Goal: Find specific page/section: Find specific page/section

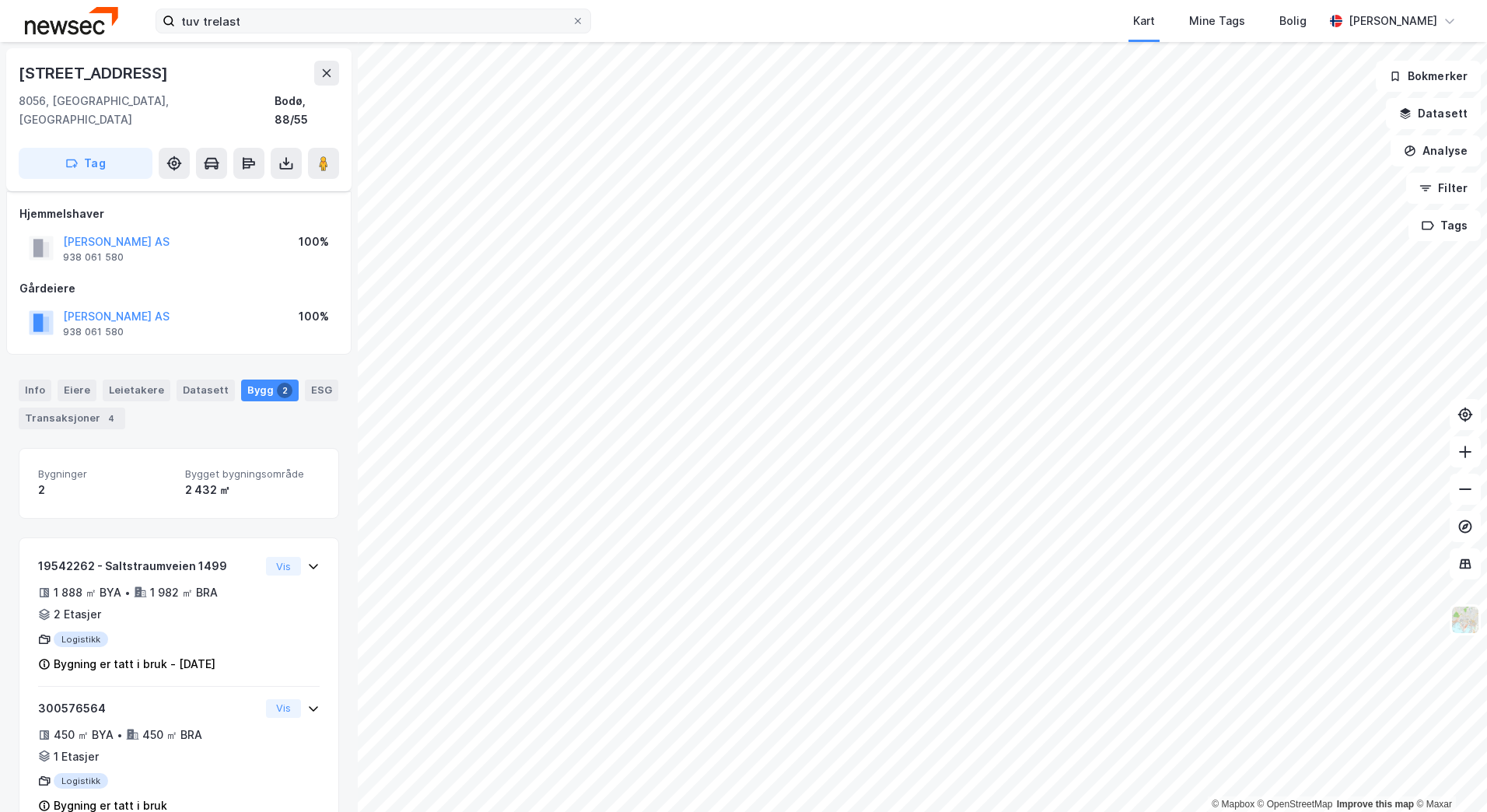
scroll to position [23, 0]
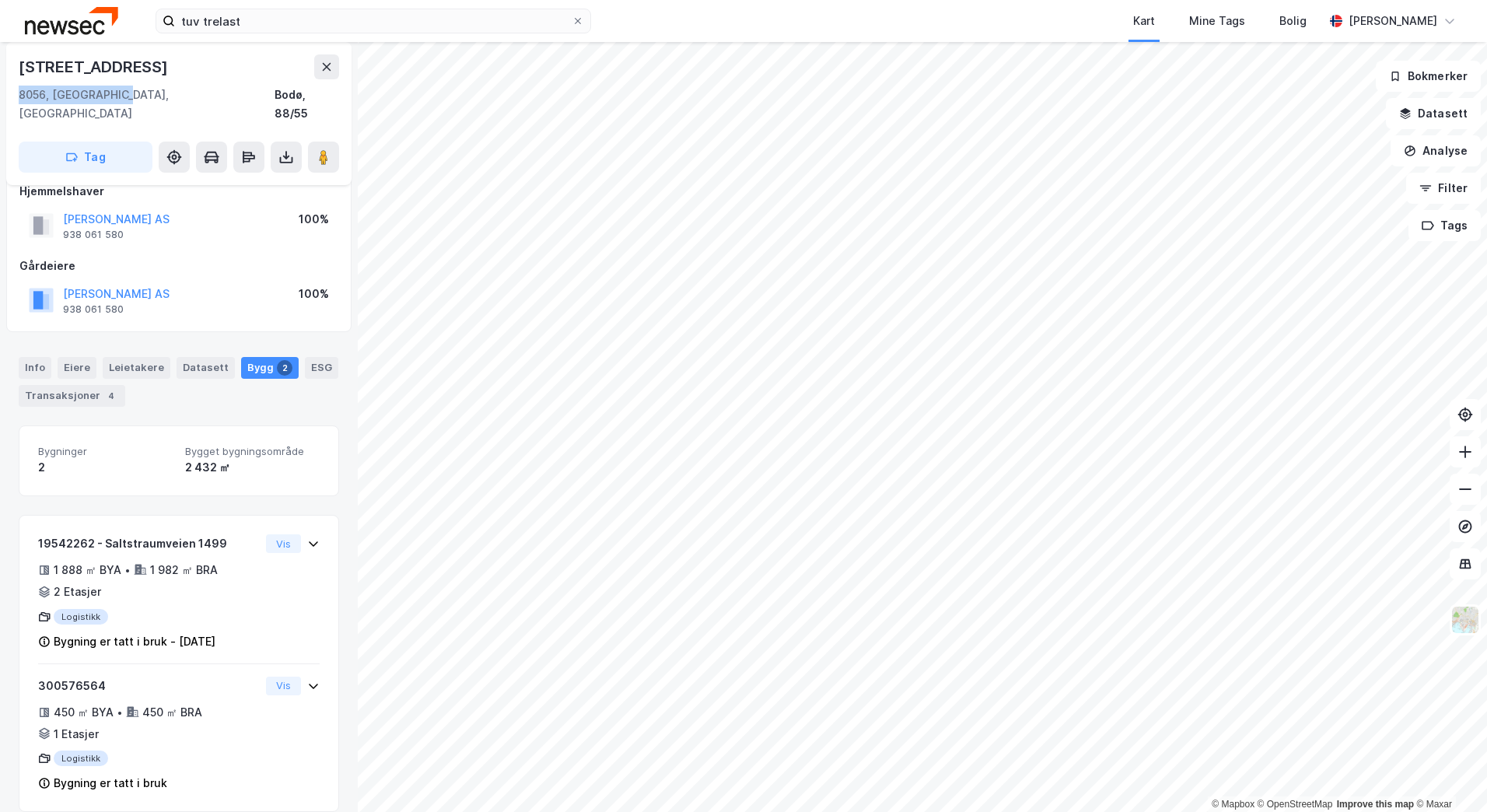
drag, startPoint x: 15, startPoint y: 94, endPoint x: 119, endPoint y: 89, distance: 104.1
click at [119, 89] on div "[STREET_ADDRESS]" at bounding box center [179, 114] width 345 height 143
copy div "8056, Saltstraumen"
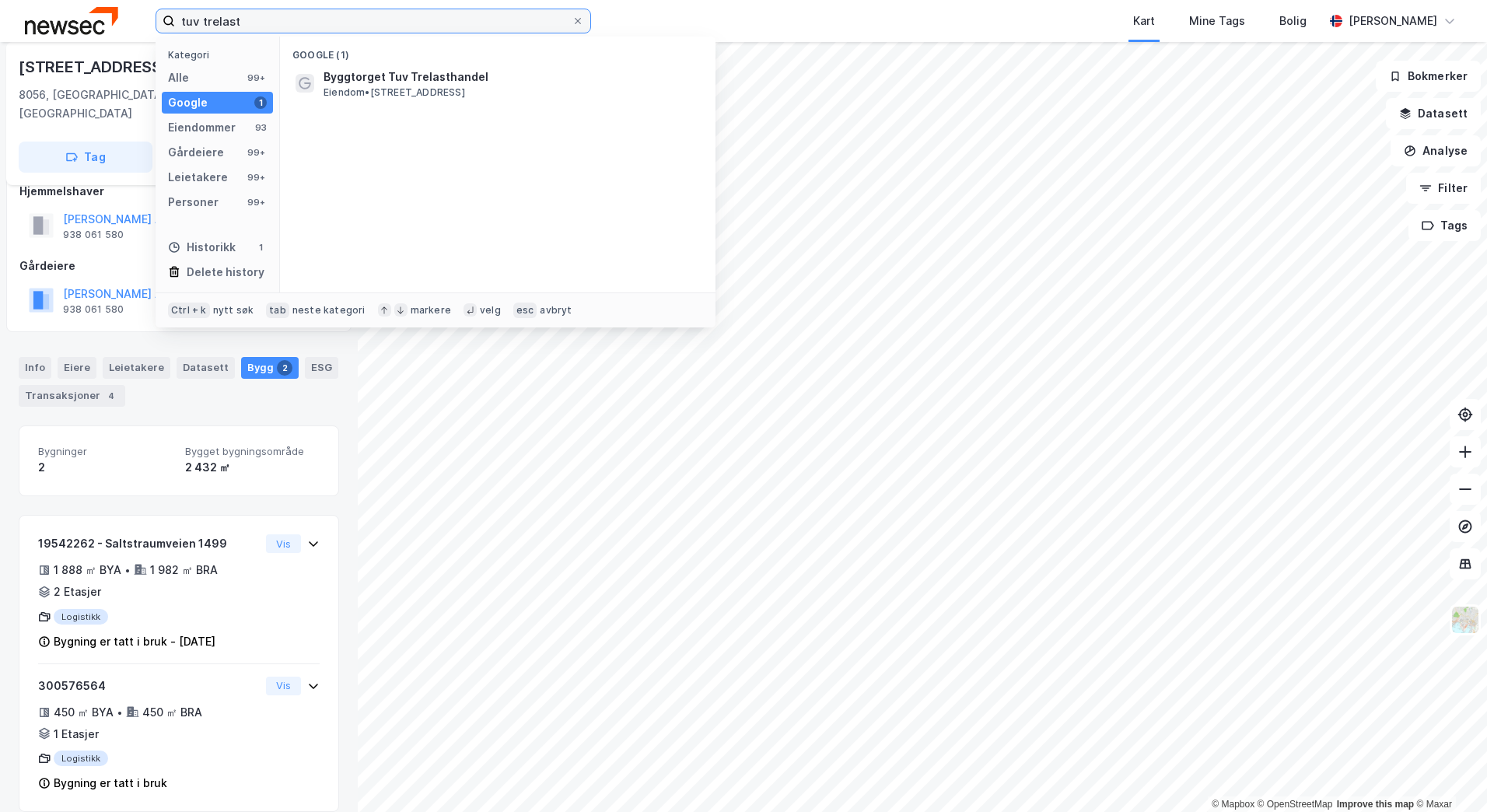
drag, startPoint x: 284, startPoint y: 28, endPoint x: 192, endPoint y: 26, distance: 92.0
click at [192, 27] on input "tuv trelast" at bounding box center [374, 21] width 397 height 24
click at [256, 20] on input "tuv trelast" at bounding box center [374, 21] width 397 height 24
drag, startPoint x: 273, startPoint y: 23, endPoint x: 145, endPoint y: 28, distance: 128.1
click at [145, 28] on div "tuv trelast Kategori Alle 99+ Google 1 Eiendommer 93 Gårdeiere 99+ Leietakere 9…" at bounding box center [744, 21] width 1487 height 42
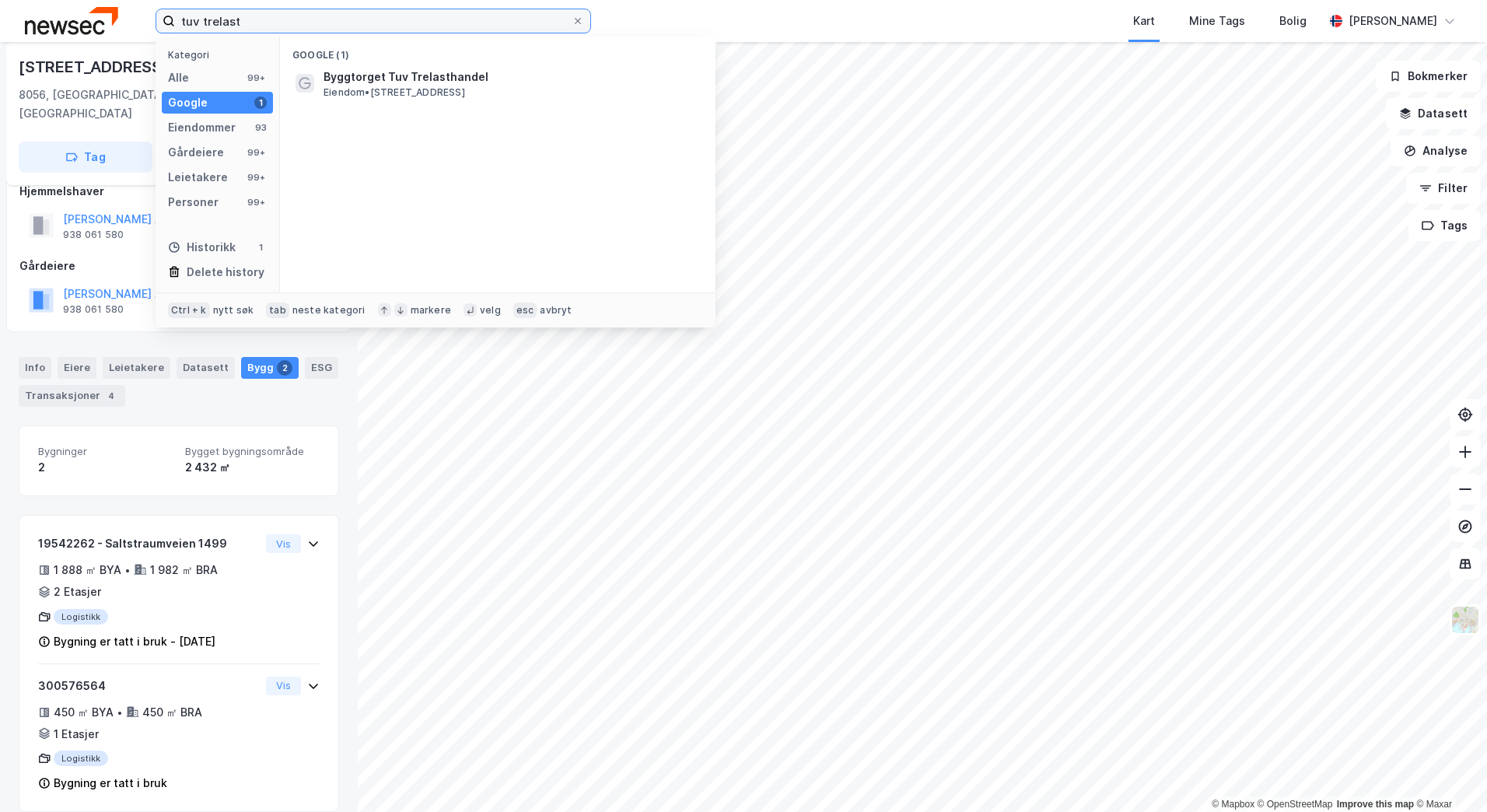
paste input "• [STREET_ADDRESS]"
click at [204, 24] on input "• [STREET_ADDRESS]" at bounding box center [374, 21] width 397 height 24
type input "[STREET_ADDRESS]"
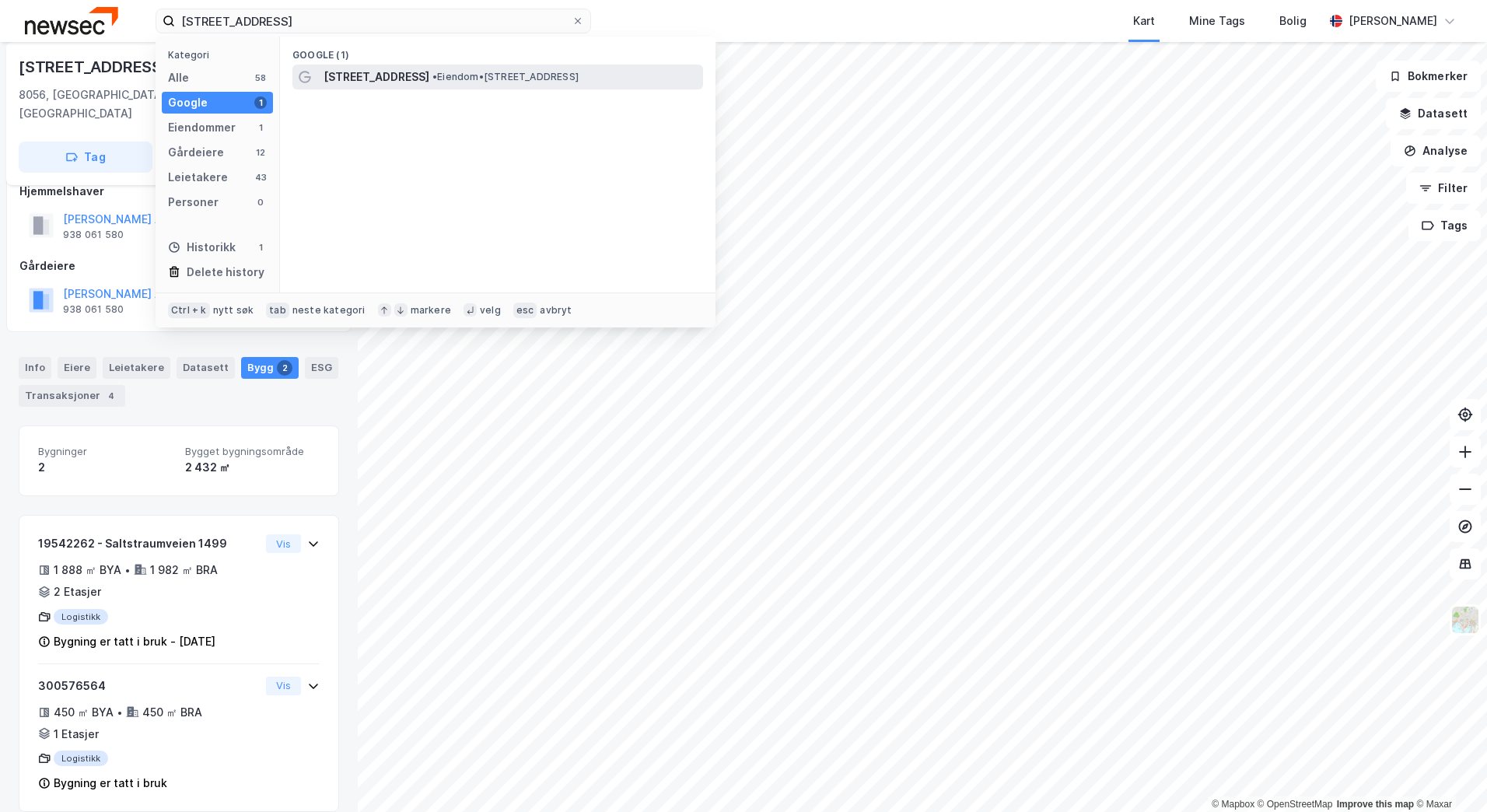
click at [360, 75] on span "[STREET_ADDRESS]" at bounding box center [376, 77] width 105 height 19
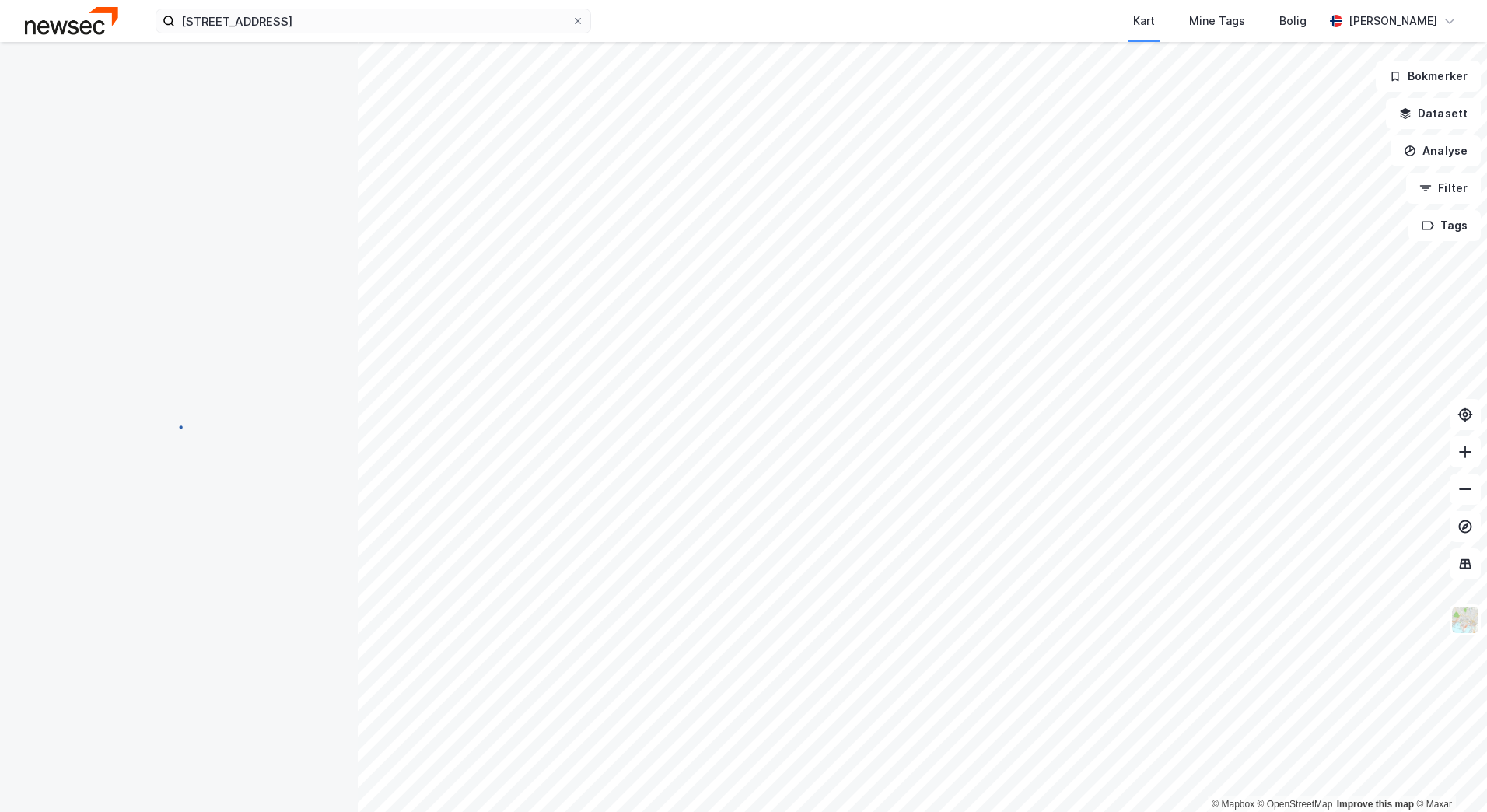
scroll to position [23, 0]
